Goal: Information Seeking & Learning: Learn about a topic

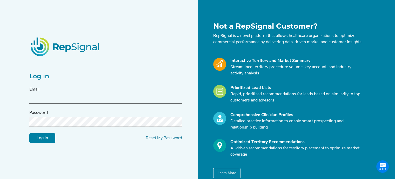
click at [60, 103] on input "text" at bounding box center [105, 99] width 153 height 10
type input "[PERSON_NAME][EMAIL_ADDRESS][PERSON_NAME][DOMAIN_NAME]"
click at [29, 133] on input "Log in" at bounding box center [42, 138] width 26 height 10
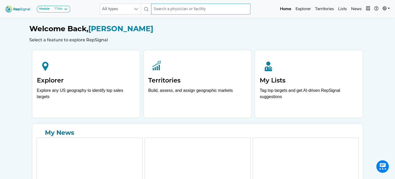
click at [172, 10] on input "text" at bounding box center [200, 9] width 99 height 11
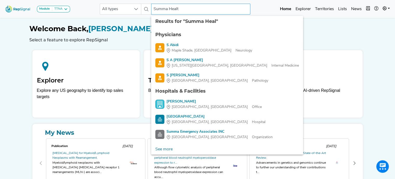
type input "Summa Health"
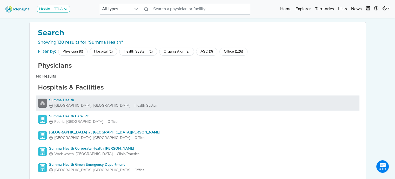
click at [64, 100] on div "Summa Health" at bounding box center [103, 99] width 109 height 5
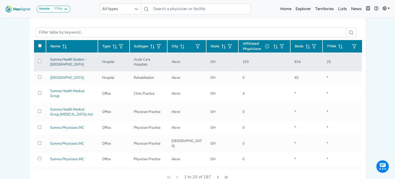
click at [64, 60] on link "Summa Health System - [GEOGRAPHIC_DATA]" at bounding box center [68, 62] width 36 height 8
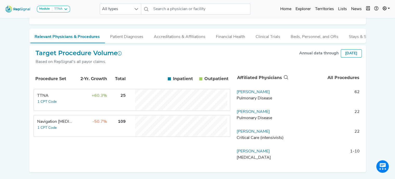
scroll to position [61, 0]
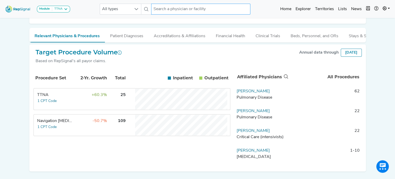
click at [169, 9] on input "text" at bounding box center [200, 9] width 99 height 11
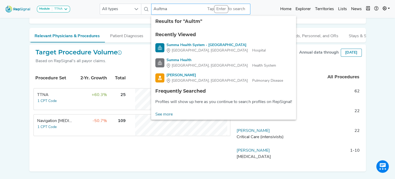
type input "[PERSON_NAME]"
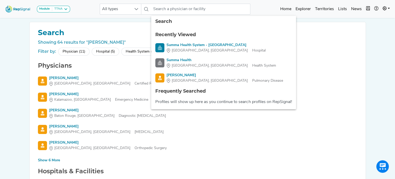
click at [104, 55] on div "Hospital (5)" at bounding box center [106, 51] width 28 height 8
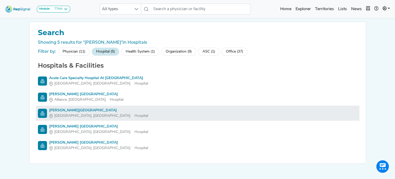
click at [65, 109] on div "[PERSON_NAME][GEOGRAPHIC_DATA]" at bounding box center [98, 109] width 99 height 5
